Goal: Task Accomplishment & Management: Manage account settings

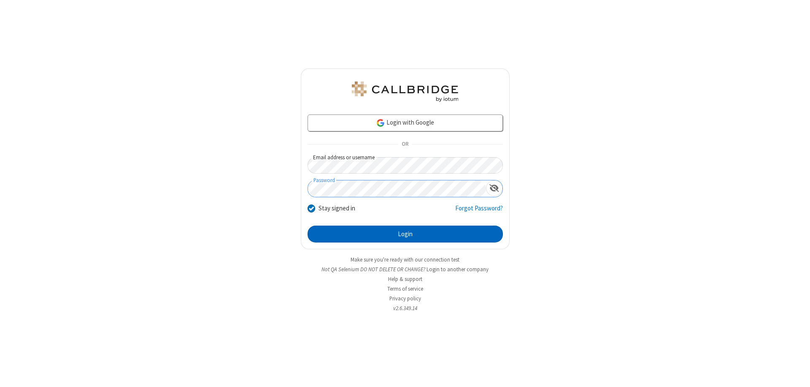
click at [405, 234] on button "Login" at bounding box center [405, 233] width 195 height 17
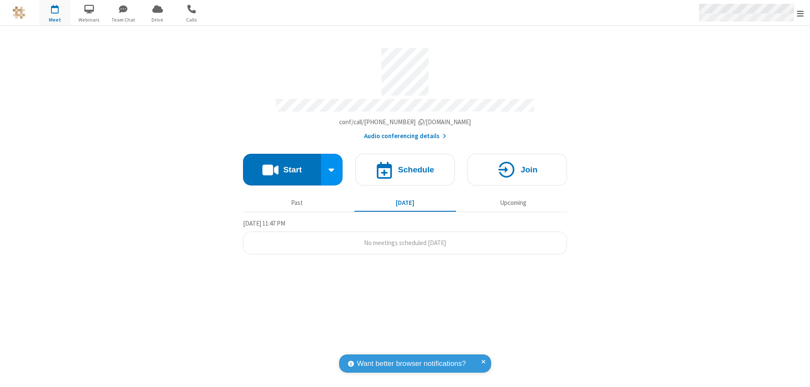
click at [801, 13] on span "Open menu" at bounding box center [800, 13] width 7 height 8
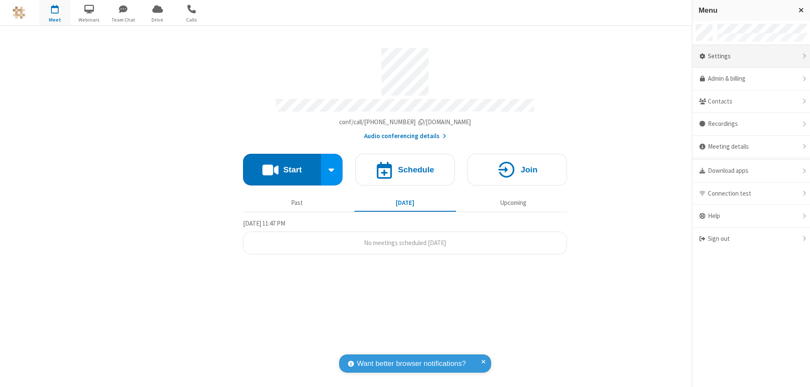
click at [751, 56] on div "Settings" at bounding box center [751, 56] width 118 height 23
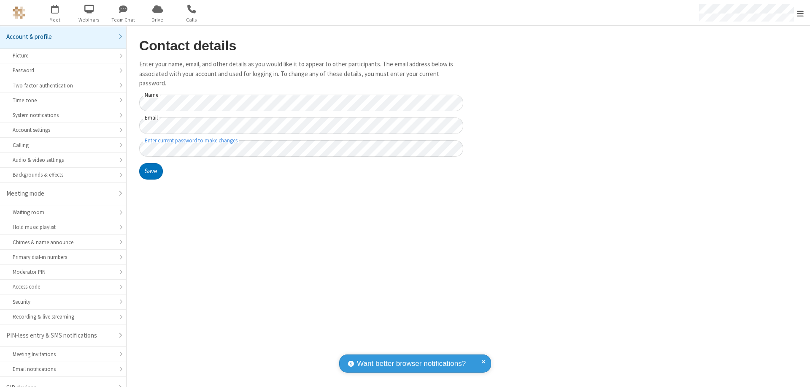
scroll to position [12, 0]
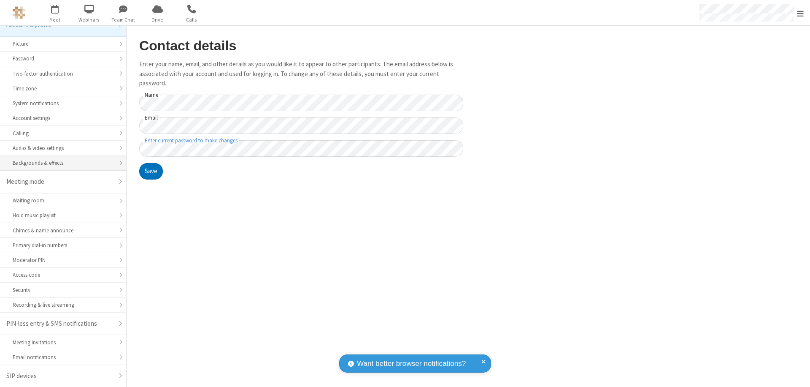
click at [60, 163] on div "Backgrounds & effects" at bounding box center [63, 163] width 101 height 8
